Goal: Task Accomplishment & Management: Complete application form

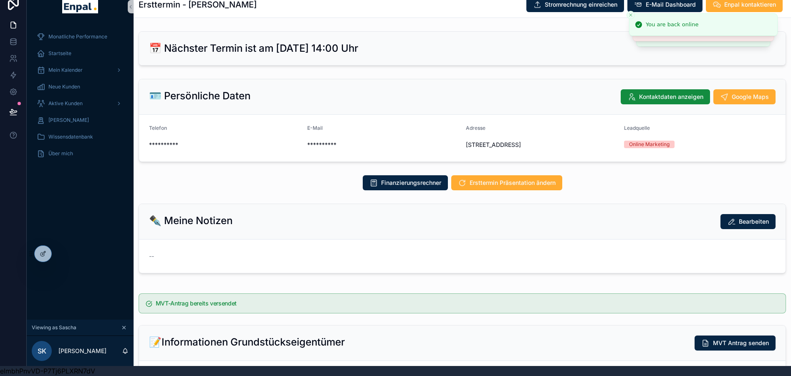
scroll to position [804, 0]
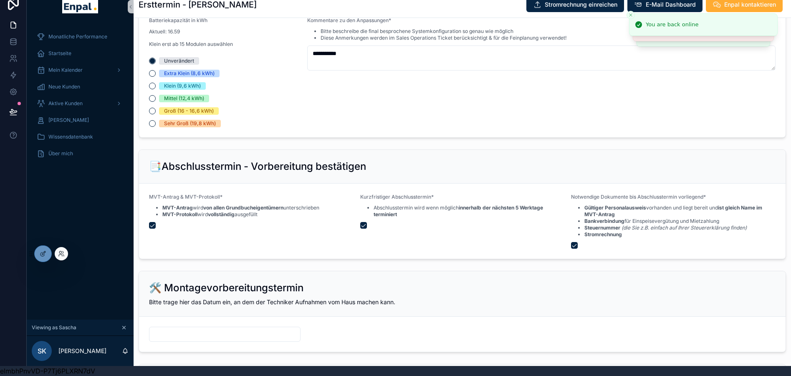
click at [61, 249] on div at bounding box center [61, 253] width 13 height 13
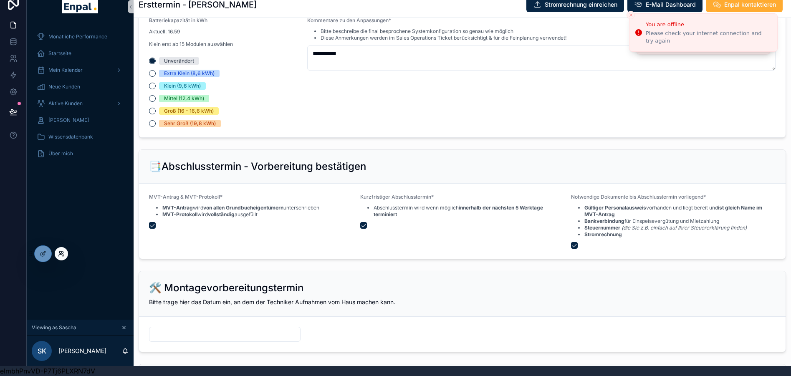
click at [63, 253] on icon at bounding box center [61, 253] width 7 height 7
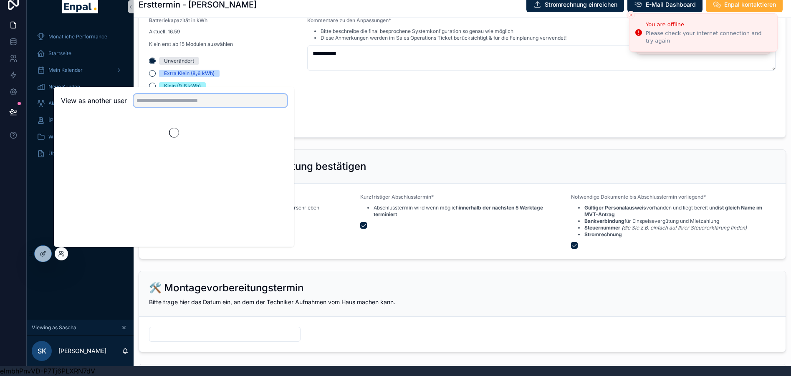
click at [180, 102] on input "text" at bounding box center [211, 100] width 154 height 13
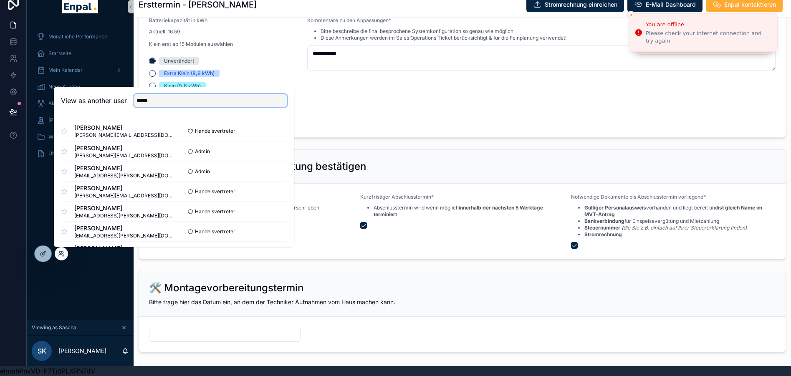
type input "*****"
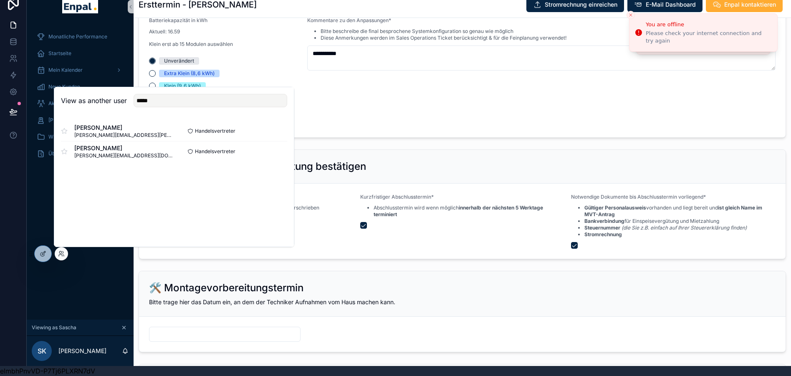
click at [121, 188] on div "View as another user ***** Frank Hensel frank.hensel@enpal-partner.de Handelsve…" at bounding box center [174, 167] width 240 height 160
click at [278, 151] on button "Select" at bounding box center [276, 151] width 22 height 12
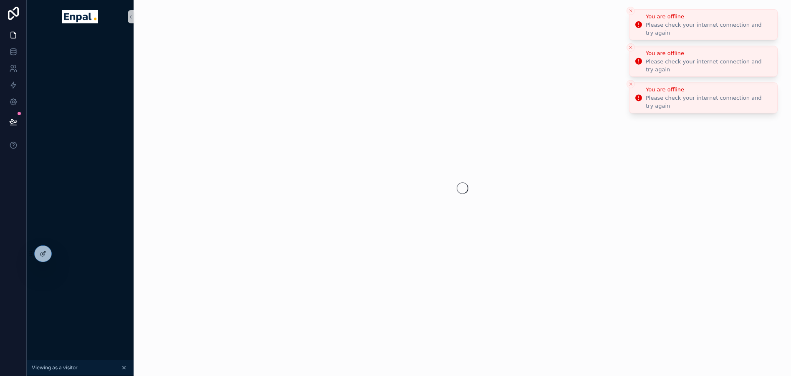
scroll to position [16, 0]
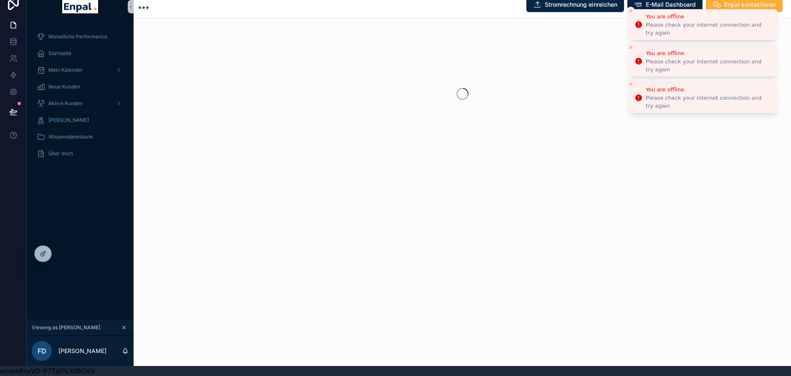
click at [630, 12] on icon "Close toast" at bounding box center [630, 10] width 5 height 5
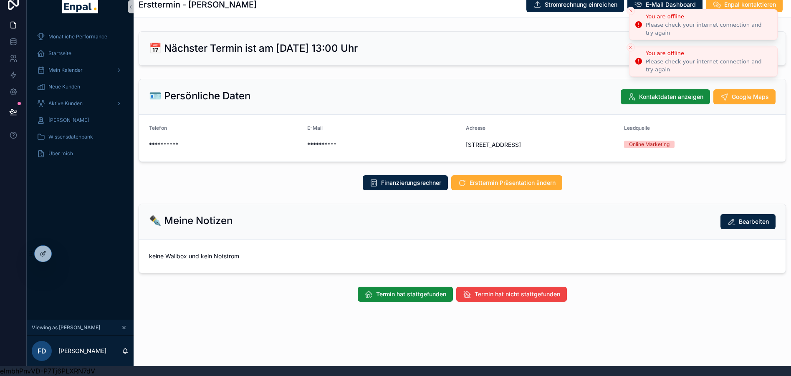
click at [630, 12] on icon "Close toast" at bounding box center [630, 10] width 5 height 5
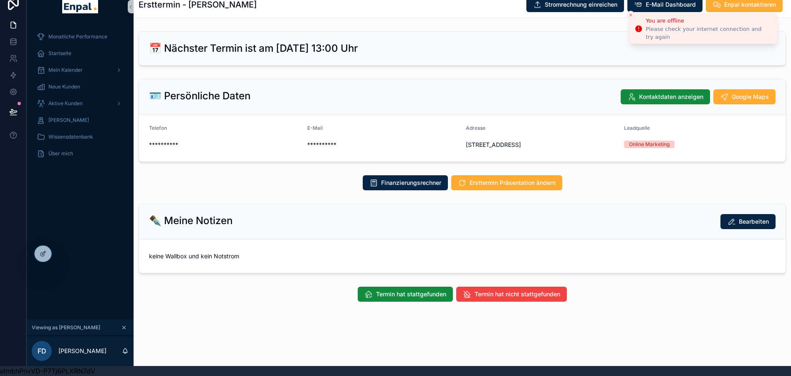
click at [630, 13] on icon "Close toast" at bounding box center [630, 15] width 5 height 5
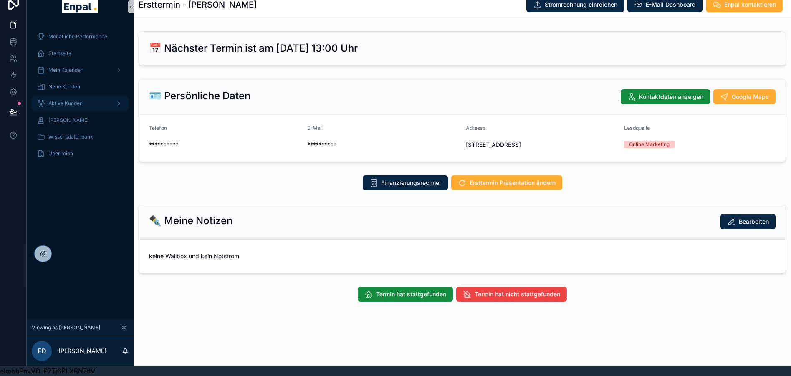
click at [78, 97] on div "Aktive Kunden" at bounding box center [80, 103] width 87 height 13
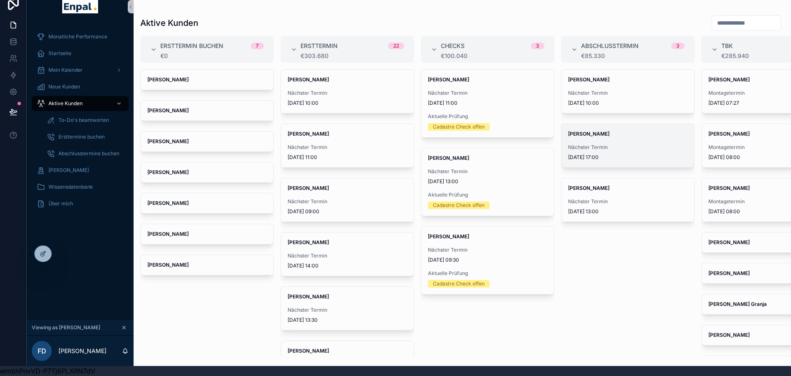
click at [633, 144] on span "Nächster Termin" at bounding box center [627, 147] width 119 height 7
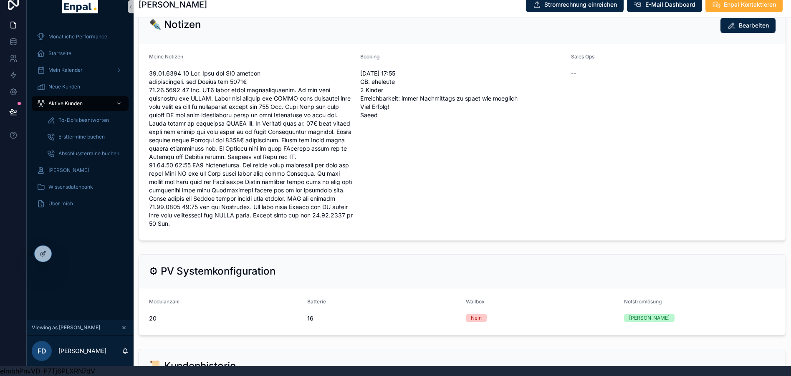
scroll to position [668, 0]
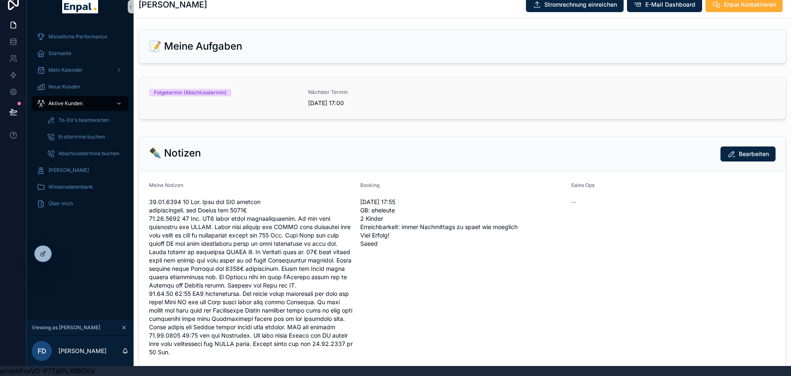
click at [273, 102] on link "Folgetermin (Abschlusstermin) Nächster Termin [DATE] 17:00" at bounding box center [462, 98] width 646 height 42
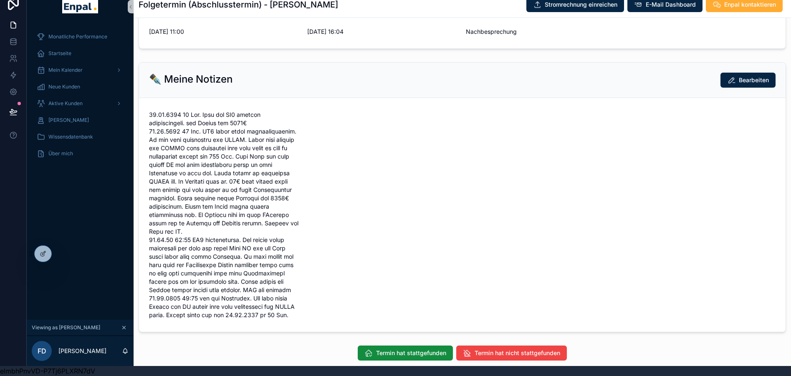
scroll to position [480, 0]
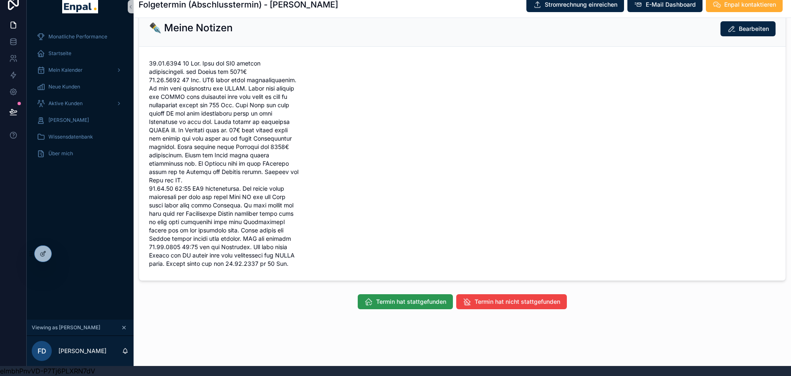
click at [394, 299] on span "Termin hat stattgefunden" at bounding box center [411, 301] width 70 height 8
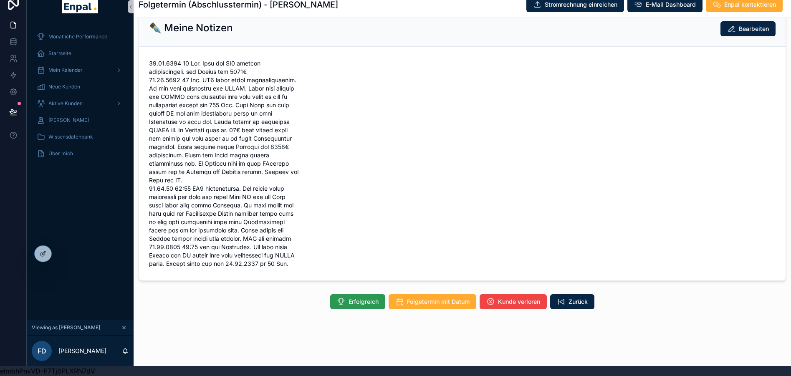
click at [364, 302] on span "Erfolgreich" at bounding box center [363, 301] width 30 height 8
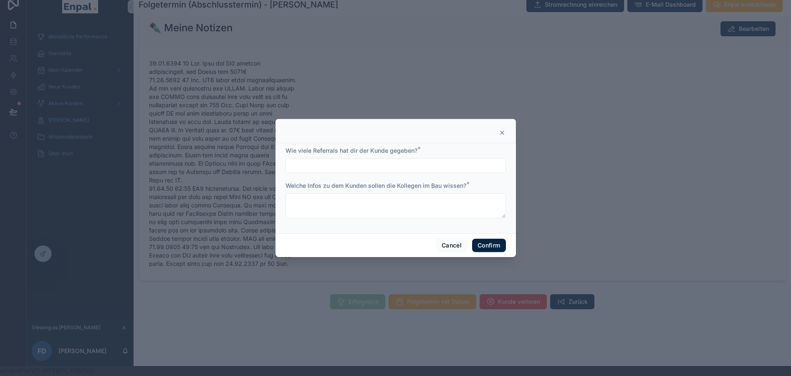
click at [315, 168] on input "text" at bounding box center [395, 166] width 219 height 12
click at [319, 171] on input "text" at bounding box center [395, 166] width 219 height 12
type input "***"
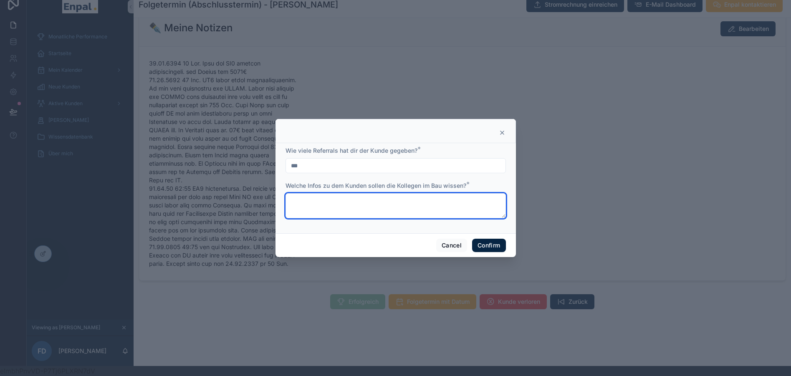
click at [300, 206] on textarea at bounding box center [395, 205] width 220 height 25
type textarea "*"
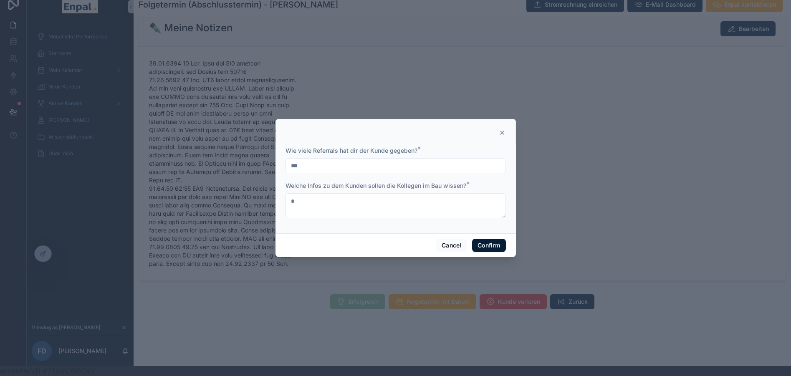
click at [482, 247] on button "Confirm" at bounding box center [488, 245] width 33 height 13
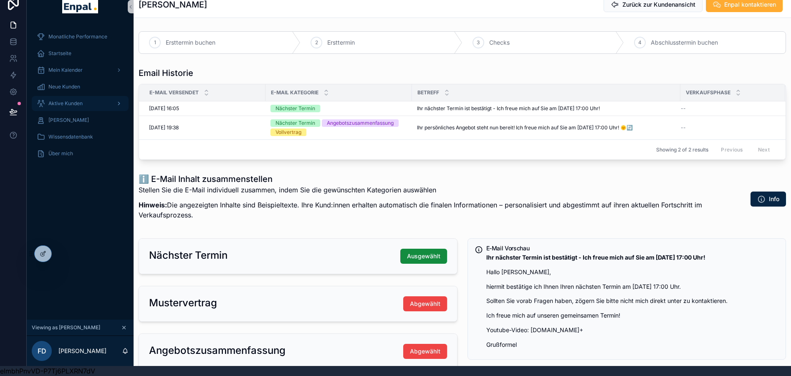
click at [69, 97] on div "Aktive Kunden" at bounding box center [80, 103] width 87 height 13
